Goal: Navigation & Orientation: Find specific page/section

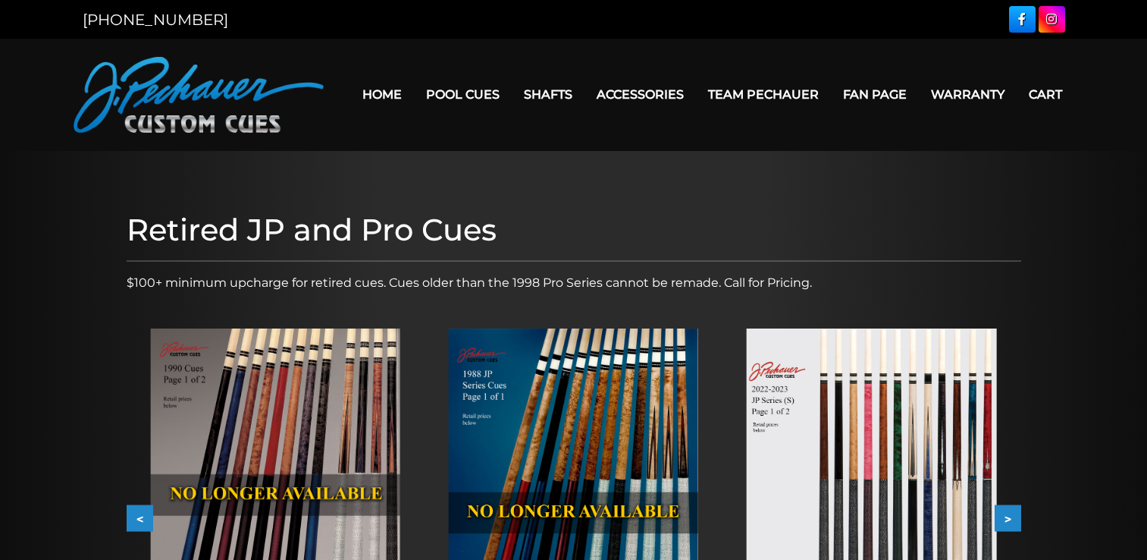
scroll to position [209, 0]
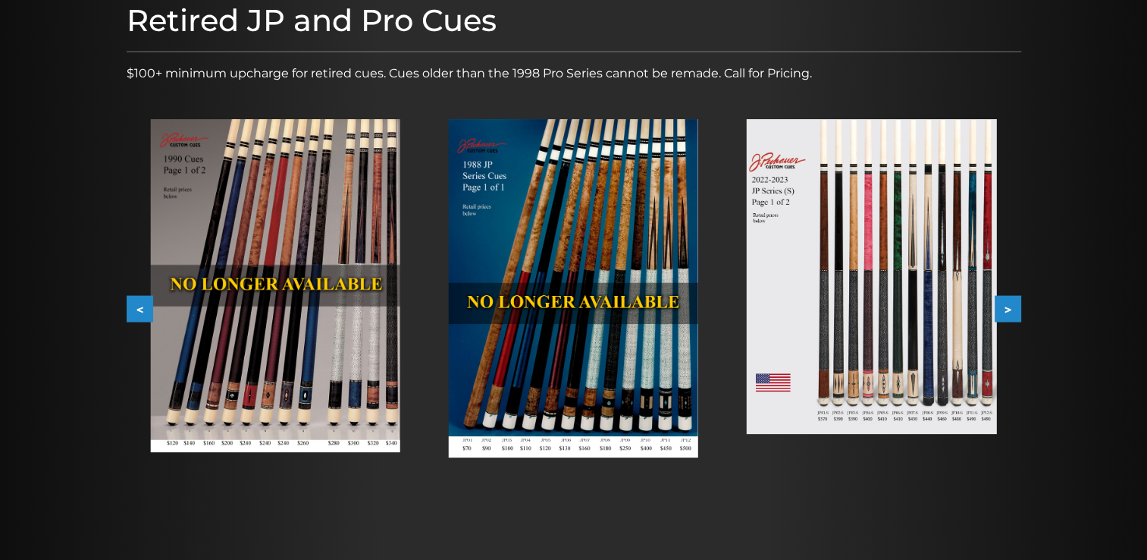
click at [134, 309] on button "<" at bounding box center [140, 309] width 27 height 27
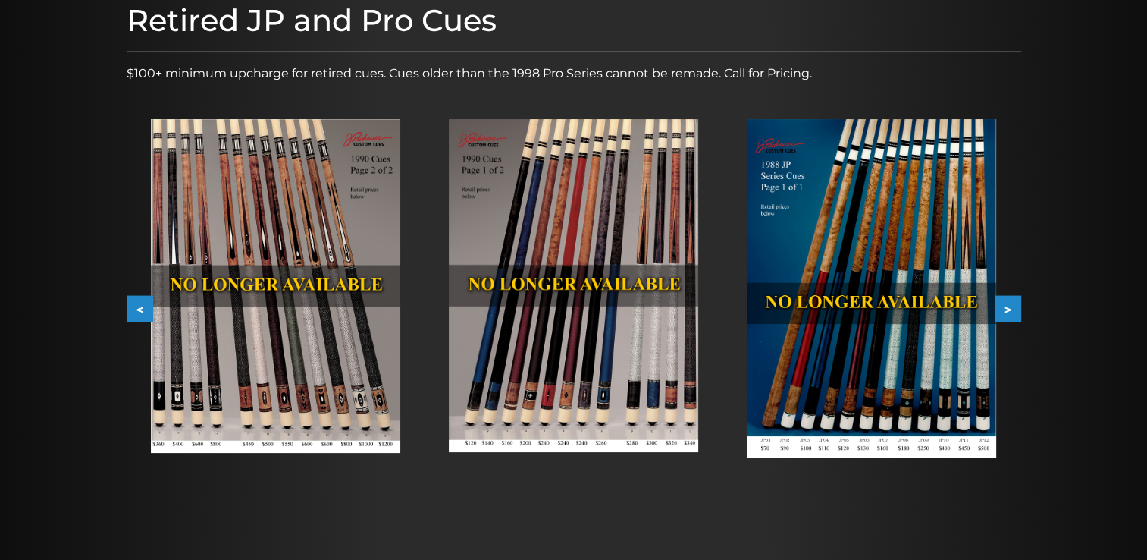
click at [134, 309] on button "<" at bounding box center [140, 309] width 27 height 27
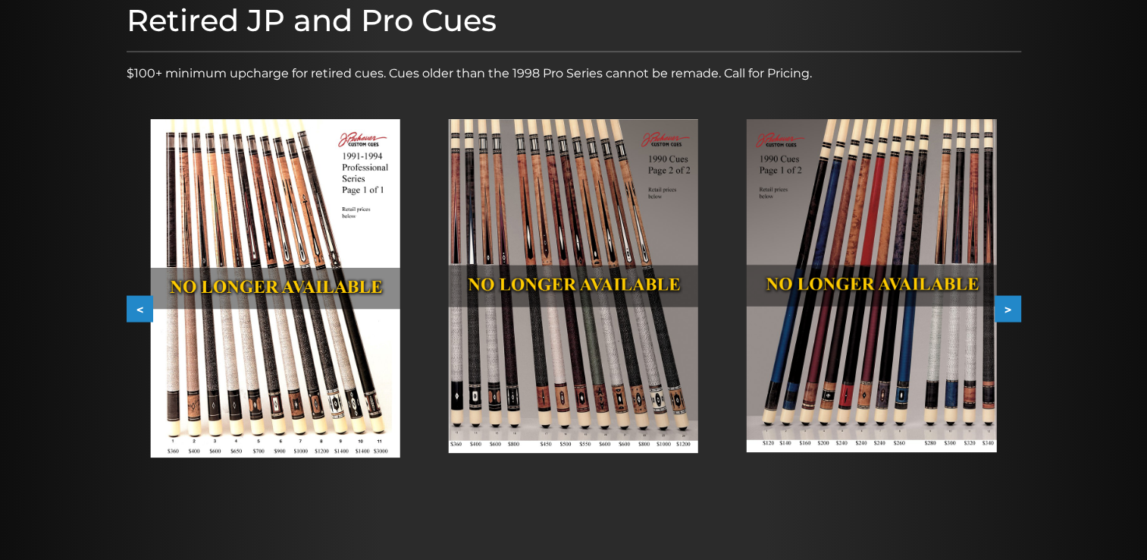
click at [134, 309] on button "<" at bounding box center [140, 309] width 27 height 27
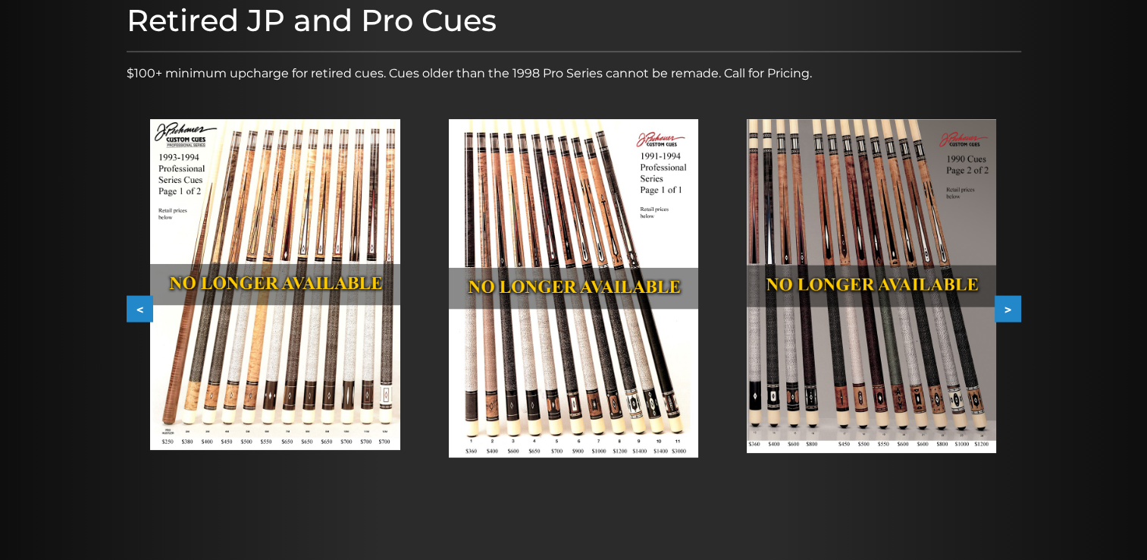
click at [134, 309] on button "<" at bounding box center [140, 309] width 27 height 27
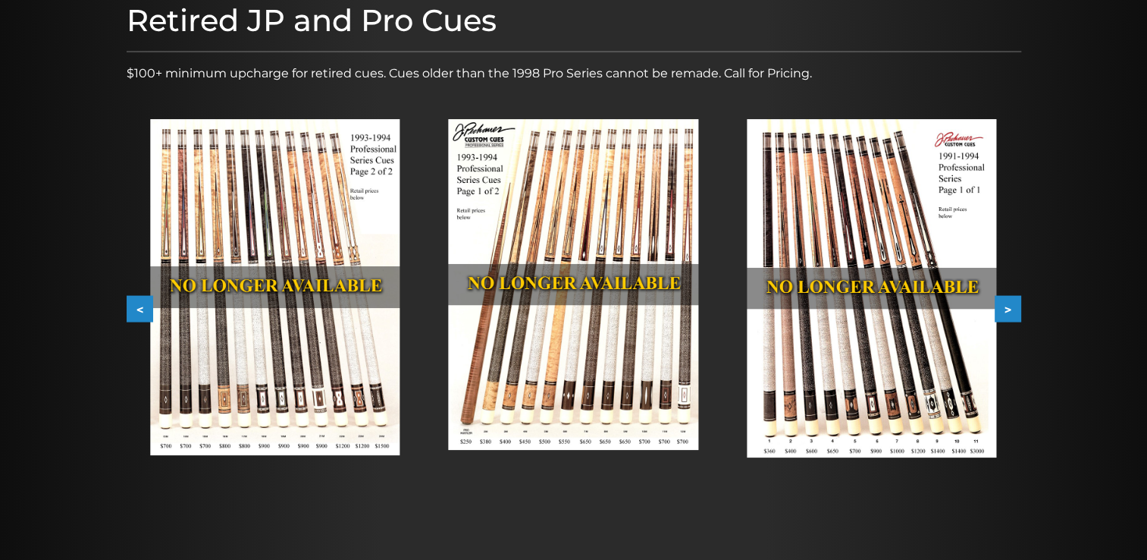
click at [134, 309] on button "<" at bounding box center [140, 309] width 27 height 27
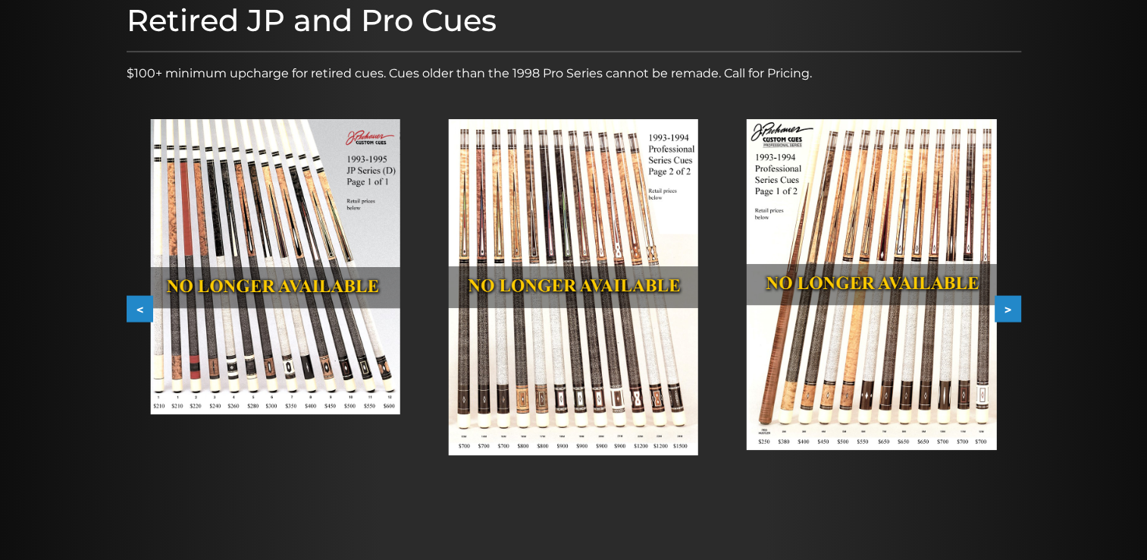
click at [134, 309] on button "<" at bounding box center [140, 309] width 27 height 27
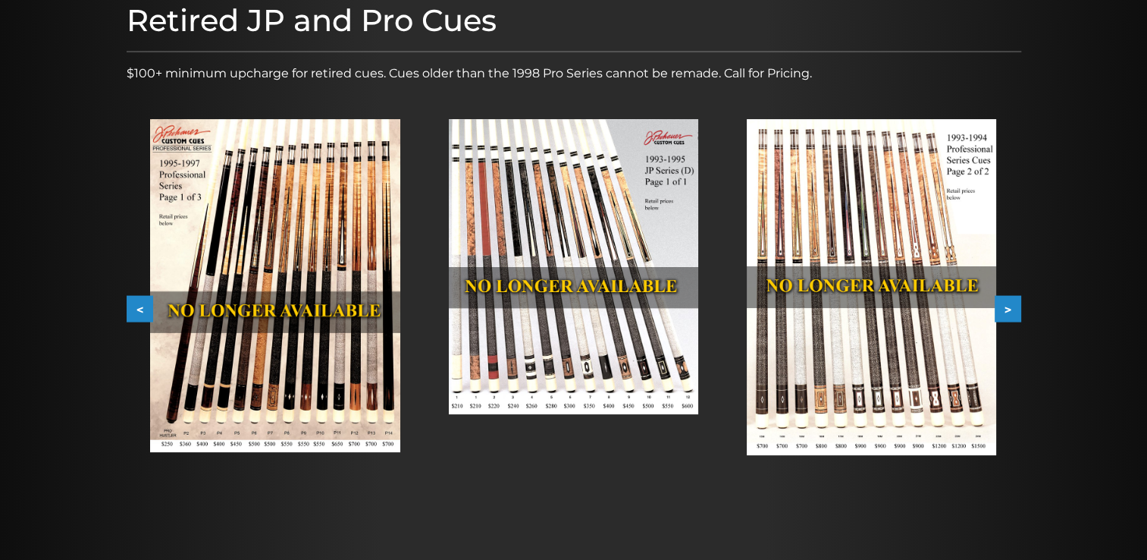
click at [134, 309] on button "<" at bounding box center [140, 309] width 27 height 27
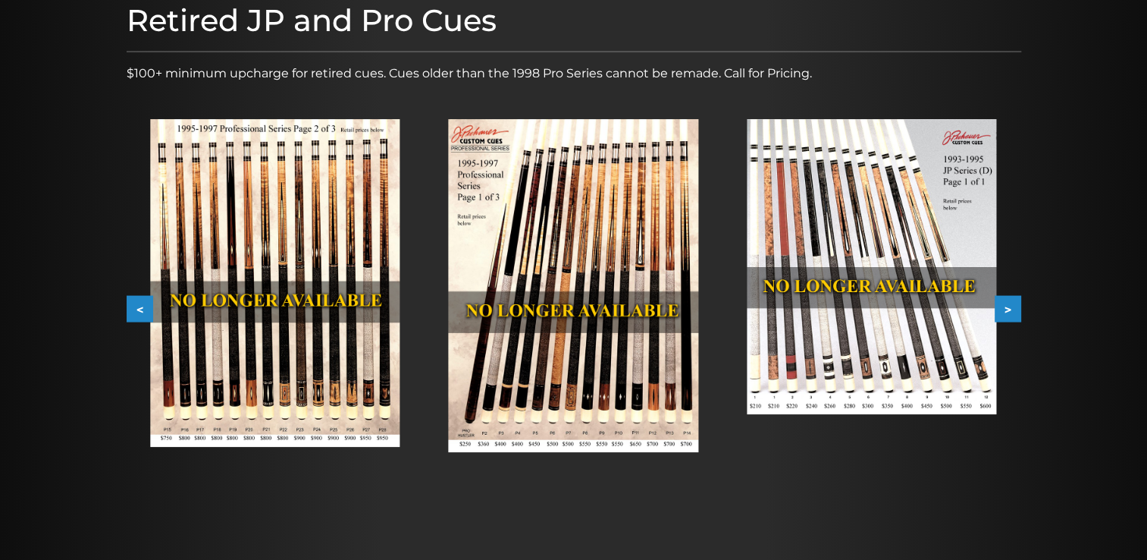
click at [134, 309] on button "<" at bounding box center [140, 309] width 27 height 27
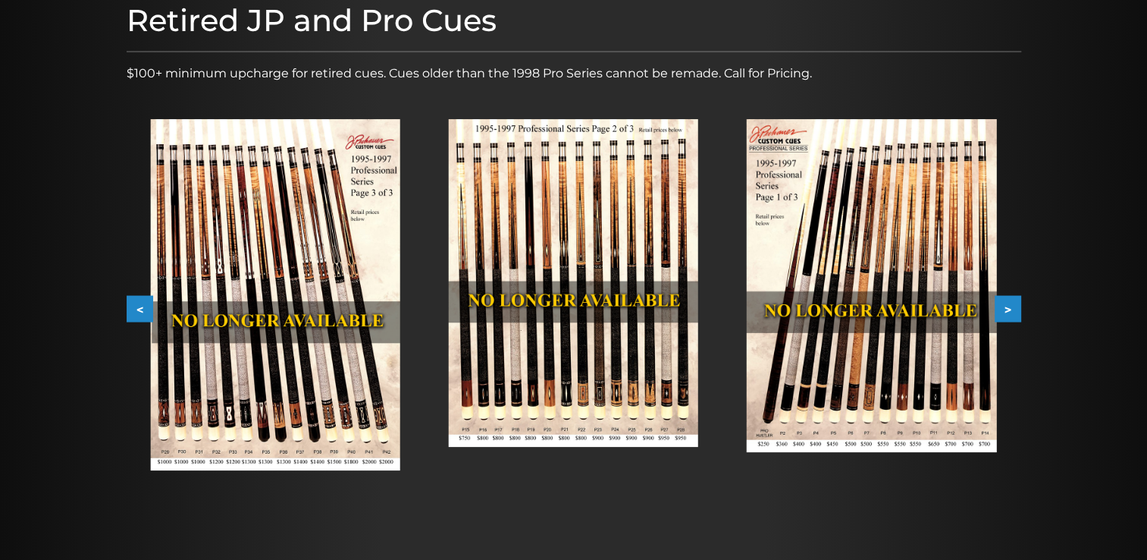
click at [134, 309] on button "<" at bounding box center [140, 309] width 27 height 27
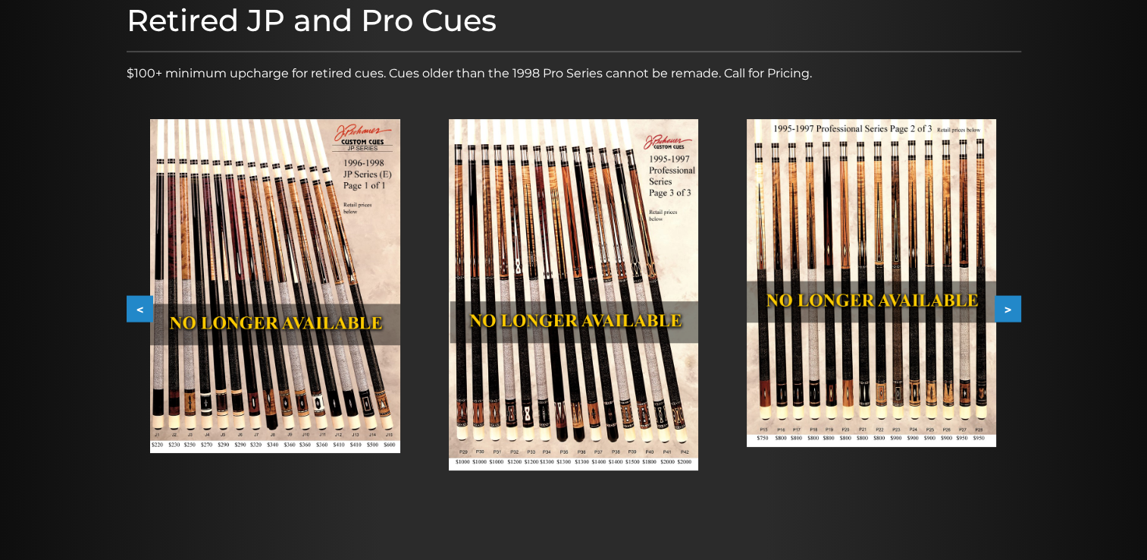
click at [134, 309] on button "<" at bounding box center [140, 309] width 27 height 27
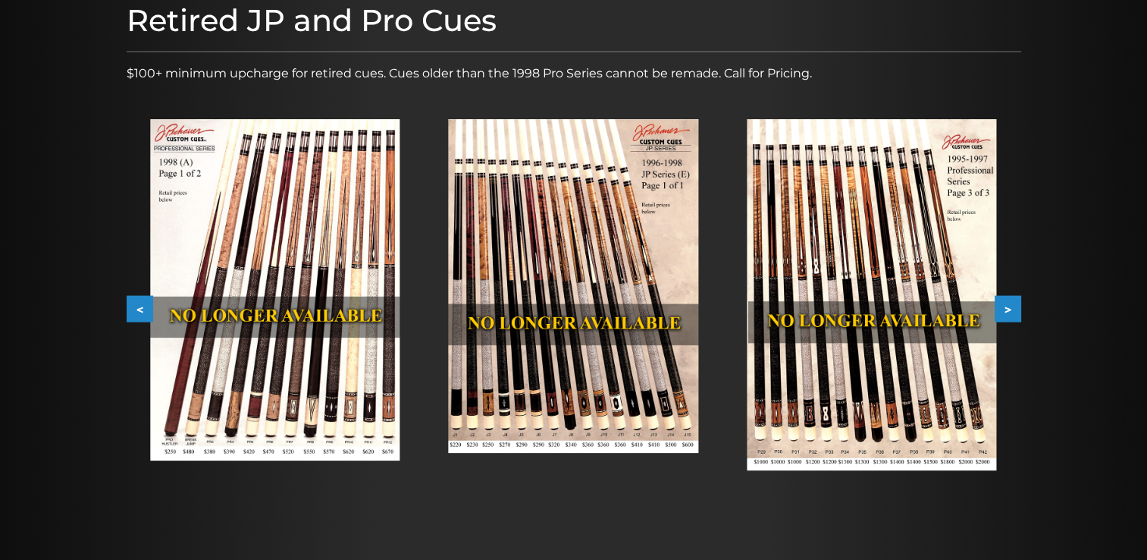
click at [134, 309] on button "<" at bounding box center [140, 309] width 27 height 27
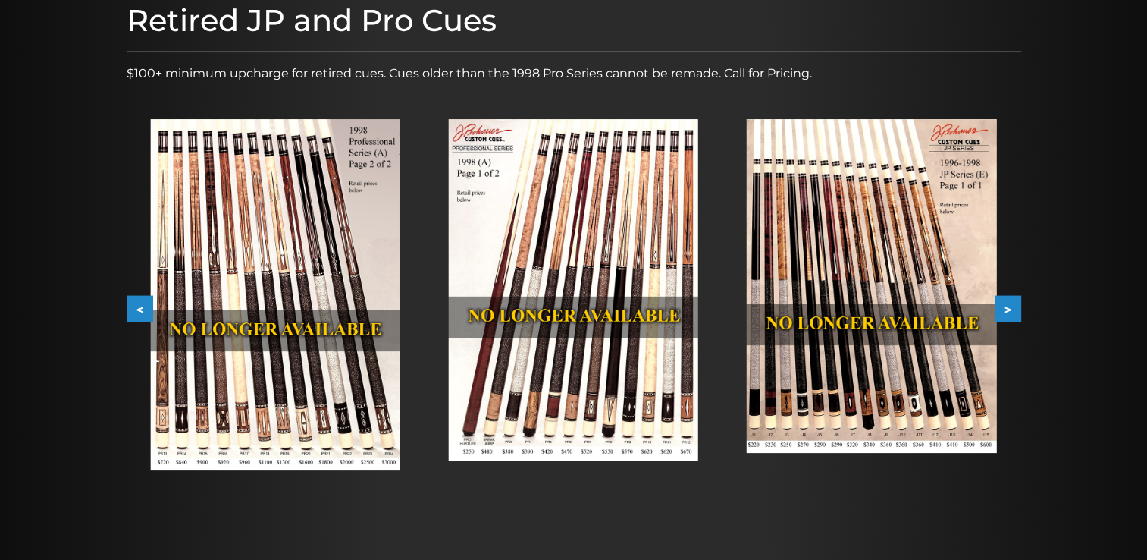
click at [134, 309] on button "<" at bounding box center [140, 309] width 27 height 27
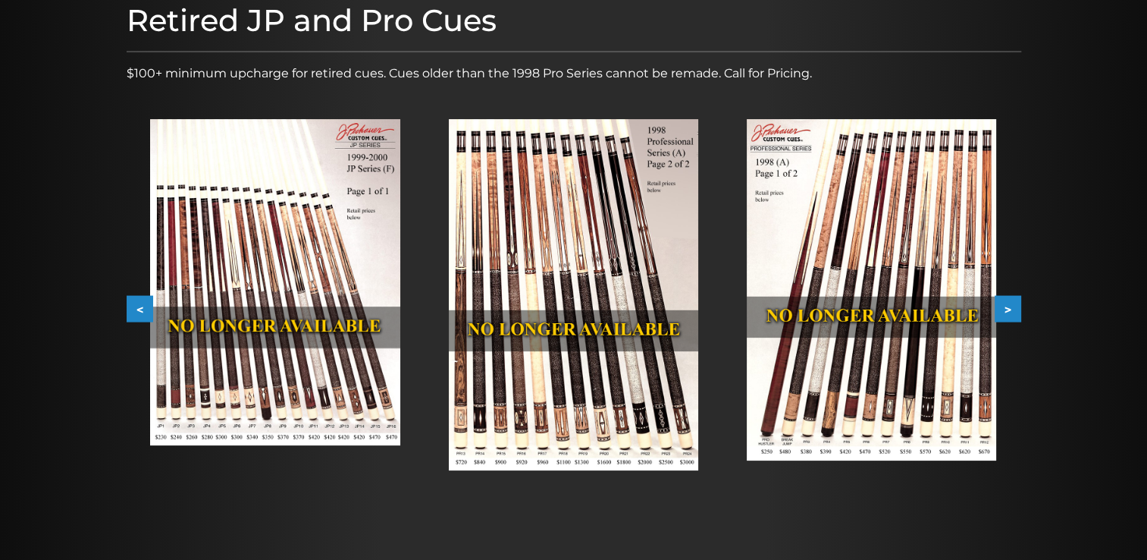
click at [1006, 306] on button ">" at bounding box center [1008, 309] width 27 height 27
